Goal: Task Accomplishment & Management: Use online tool/utility

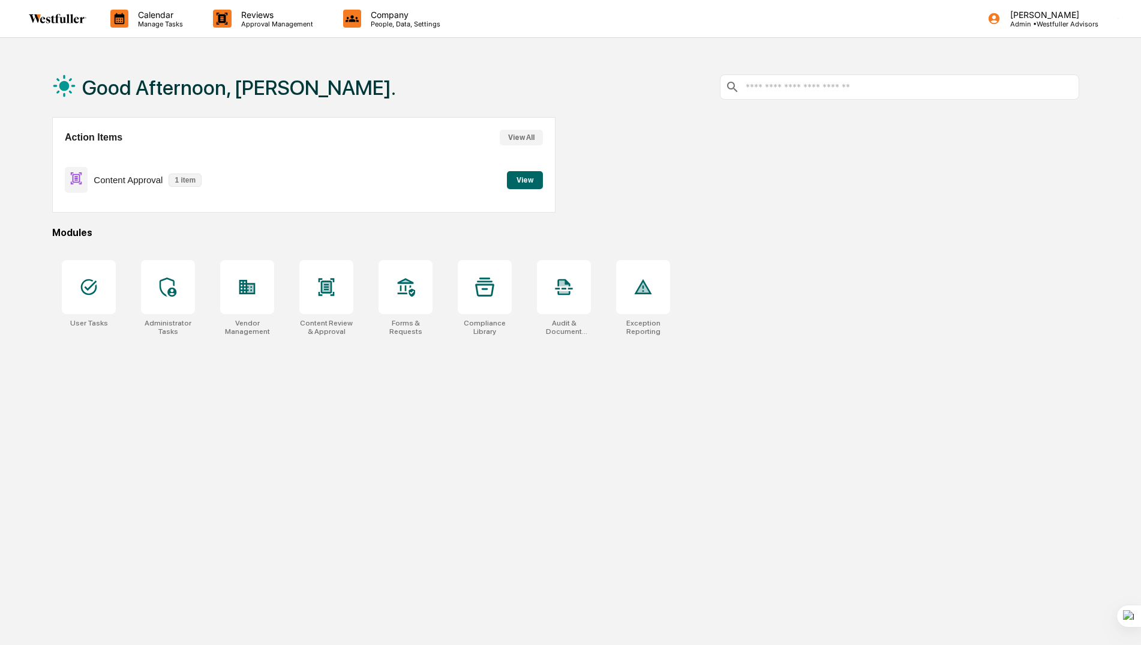
click at [530, 178] on button "View" at bounding box center [525, 180] width 36 height 18
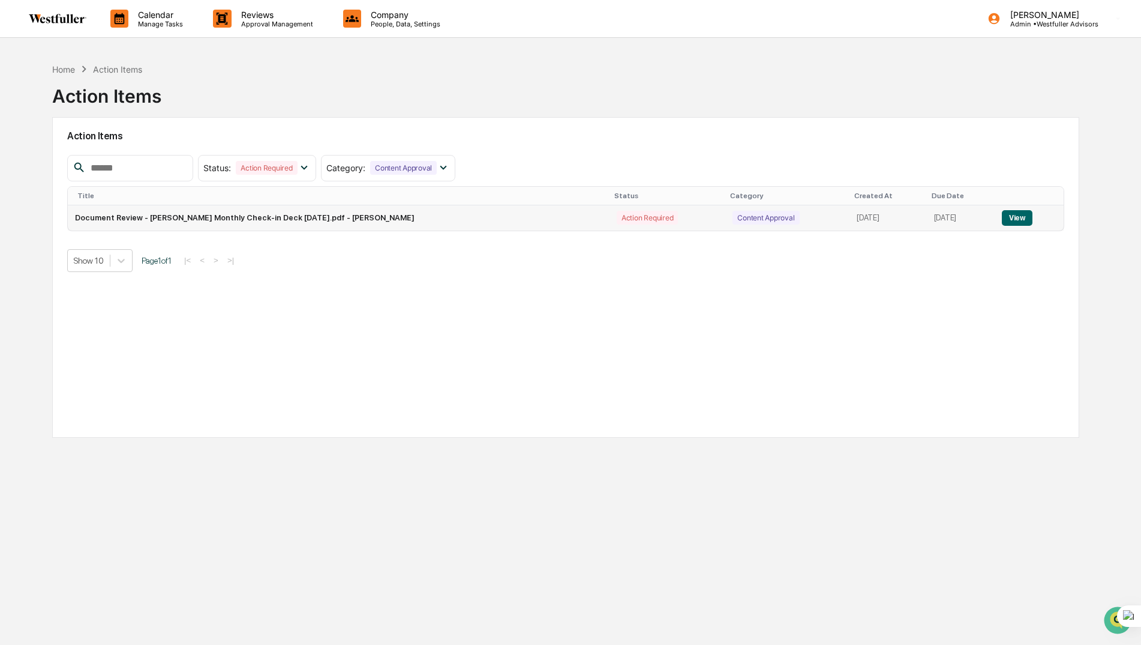
click at [1026, 217] on button "View" at bounding box center [1017, 218] width 31 height 16
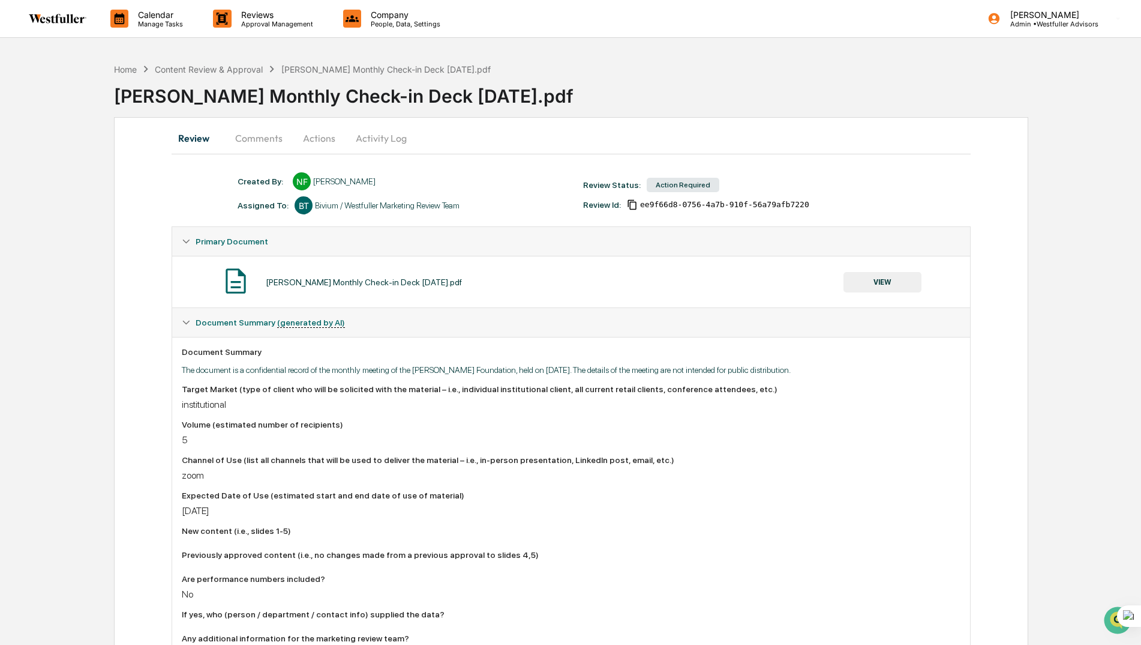
click at [859, 281] on button "VIEW" at bounding box center [883, 282] width 78 height 20
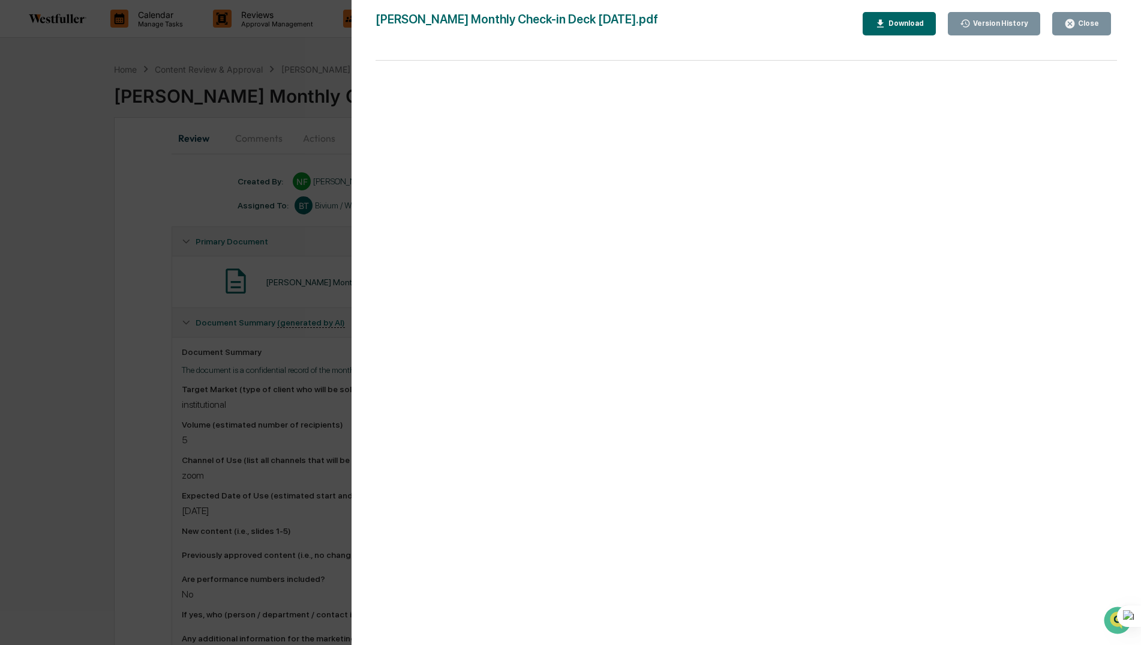
click at [904, 23] on div "Download" at bounding box center [905, 23] width 38 height 8
drag, startPoint x: 1080, startPoint y: 24, endPoint x: 23, endPoint y: 255, distance: 1082.3
click at [1080, 24] on div "Close" at bounding box center [1087, 23] width 23 height 8
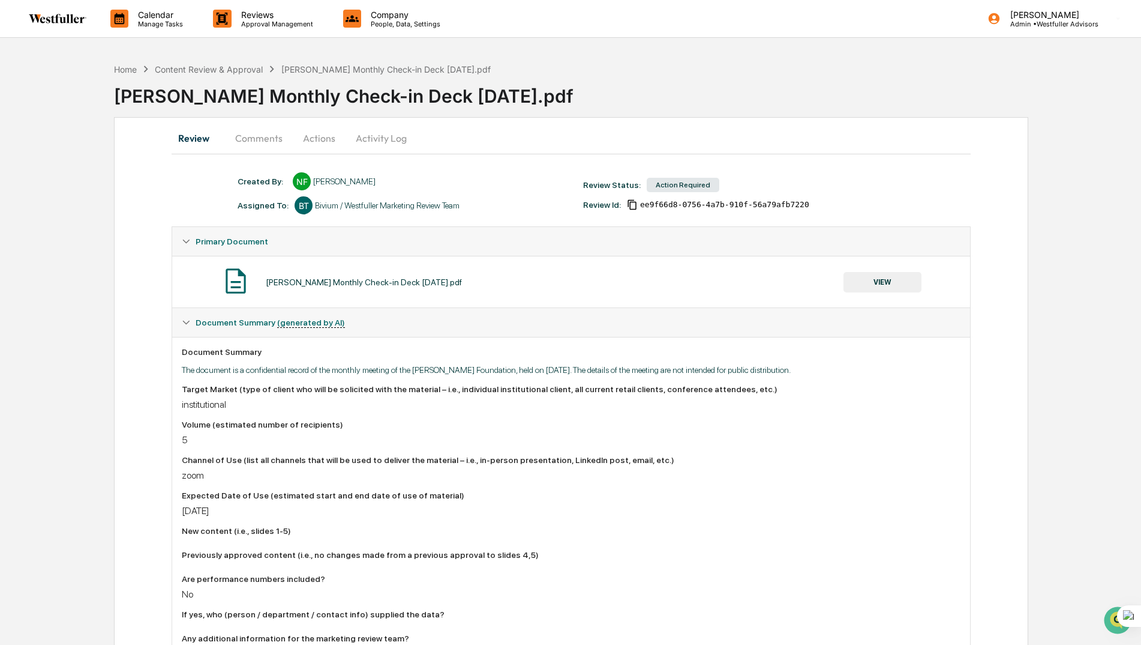
click at [257, 133] on button "Comments" at bounding box center [259, 138] width 67 height 29
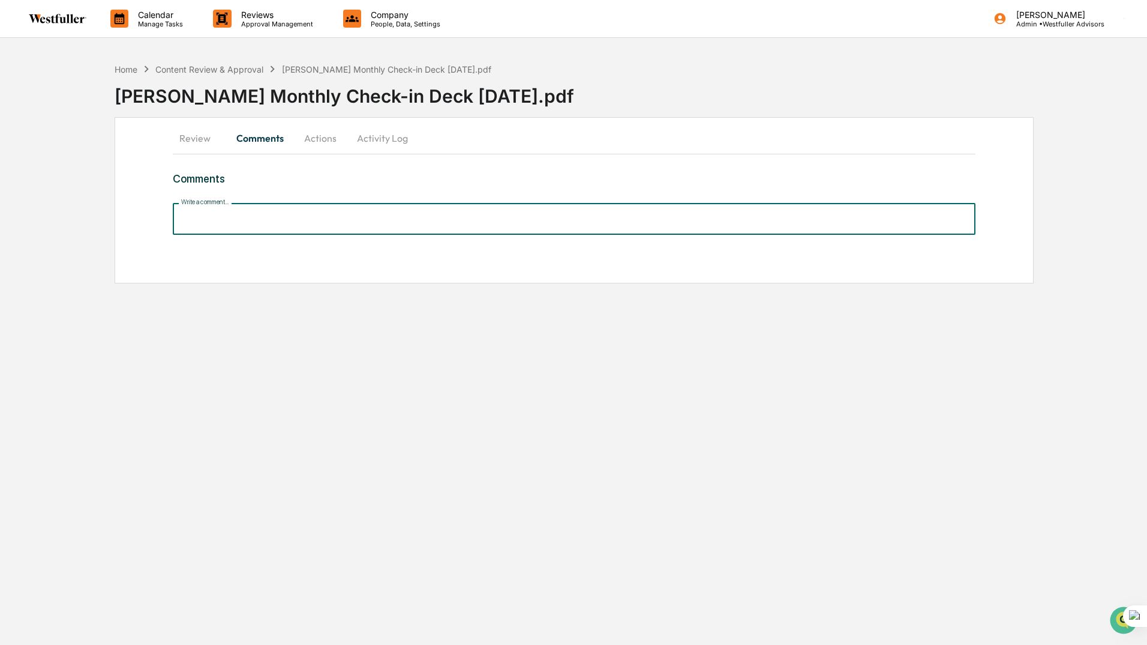
click at [240, 213] on input "Write a comment..." at bounding box center [574, 219] width 803 height 32
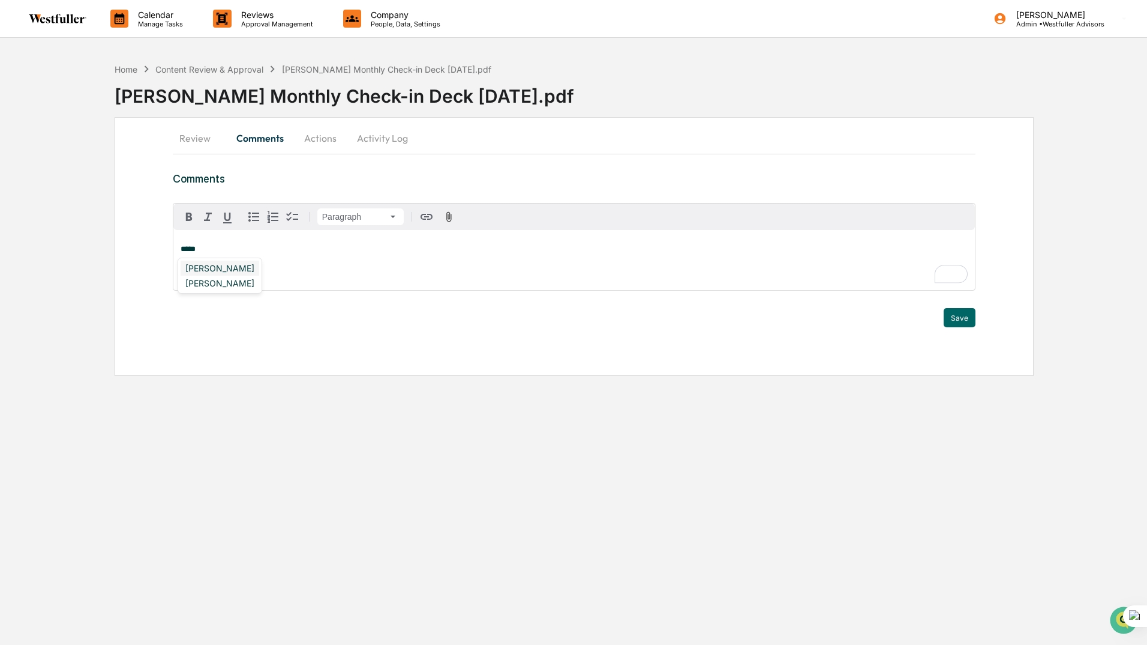
click at [229, 264] on div "[PERSON_NAME]" at bounding box center [220, 267] width 79 height 15
drag, startPoint x: 477, startPoint y: 251, endPoint x: 437, endPoint y: 248, distance: 40.3
click at [437, 248] on span "**********" at bounding box center [364, 249] width 258 height 8
click at [963, 323] on button "Save" at bounding box center [960, 317] width 32 height 19
